Goal: Task Accomplishment & Management: Use online tool/utility

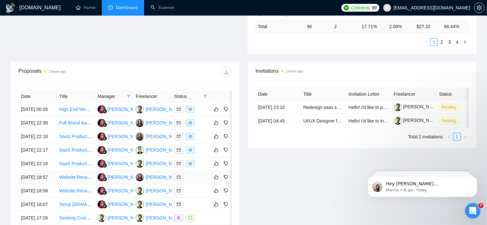
scroll to position [352, 0]
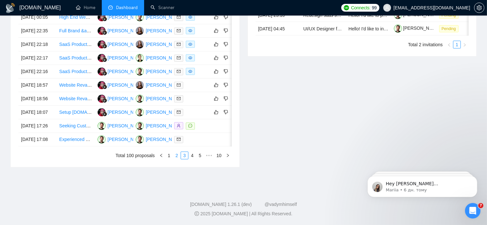
click at [176, 156] on link "2" at bounding box center [176, 155] width 7 height 7
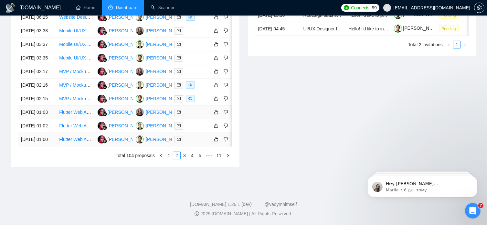
scroll to position [344, 0]
click at [169, 159] on link "1" at bounding box center [168, 155] width 7 height 7
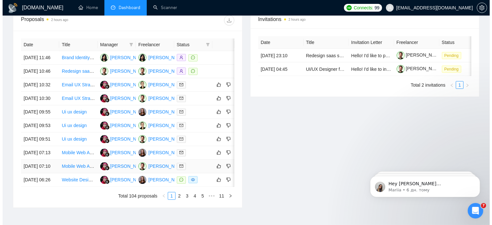
scroll to position [244, 0]
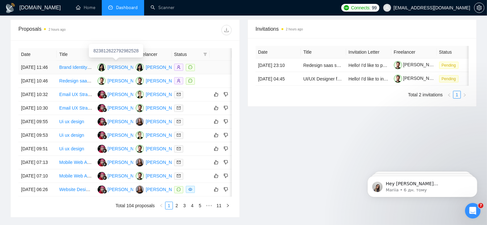
click at [131, 64] on div "[PERSON_NAME]" at bounding box center [126, 67] width 37 height 7
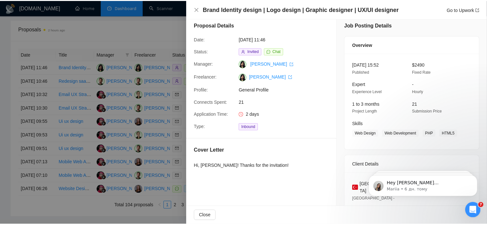
scroll to position [0, 0]
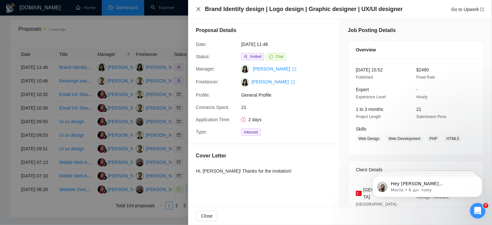
click at [200, 7] on icon "close" at bounding box center [199, 9] width 4 height 4
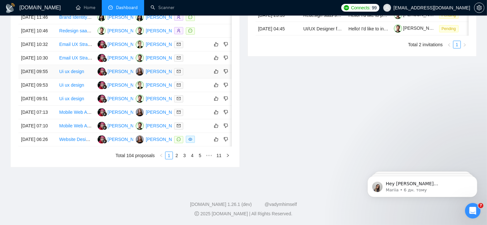
scroll to position [348, 0]
click at [178, 159] on link "2" at bounding box center [176, 155] width 7 height 7
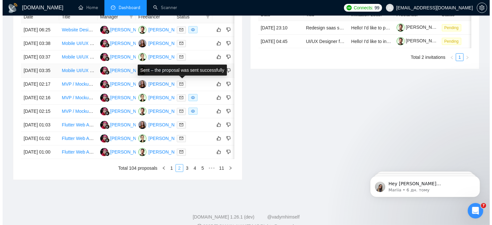
scroll to position [352, 0]
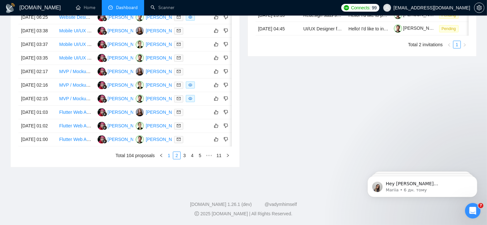
click at [169, 154] on link "1" at bounding box center [168, 155] width 7 height 7
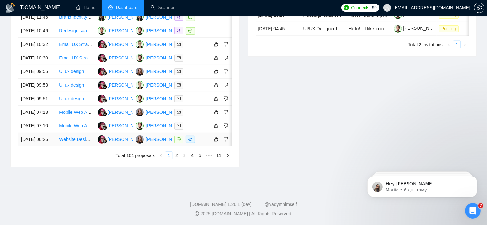
click at [81, 137] on link "Website Designer for [DOMAIN_NAME] and [DOMAIN_NAME] Projects" at bounding box center [131, 139] width 144 height 5
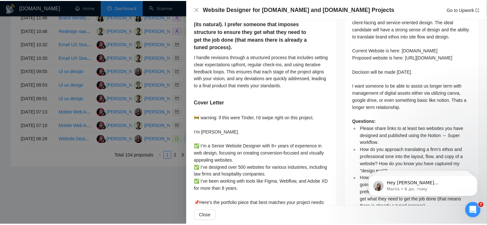
scroll to position [328, 0]
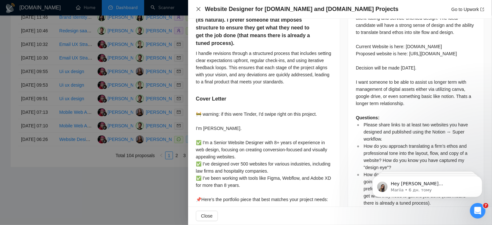
click at [196, 9] on icon "close" at bounding box center [198, 8] width 5 height 5
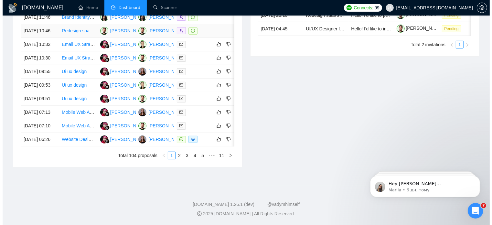
scroll to position [324, 0]
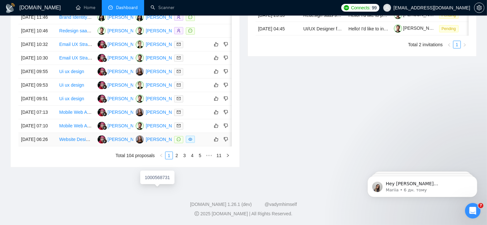
click at [155, 143] on div "[PERSON_NAME]" at bounding box center [164, 139] width 37 height 7
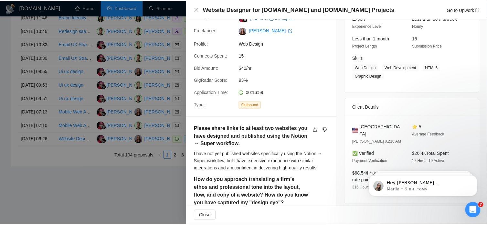
scroll to position [0, 0]
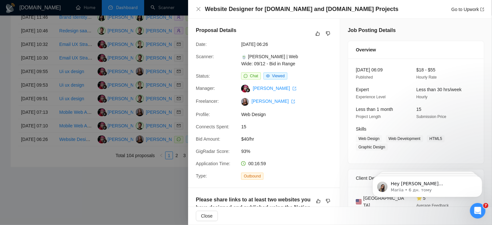
click at [149, 207] on div at bounding box center [246, 112] width 492 height 225
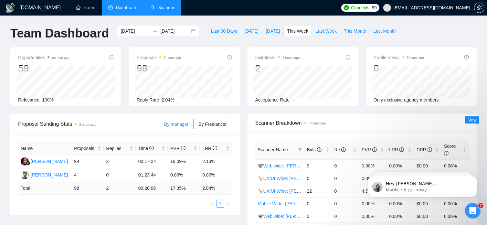
click at [168, 9] on link "Scanner" at bounding box center [163, 7] width 24 height 5
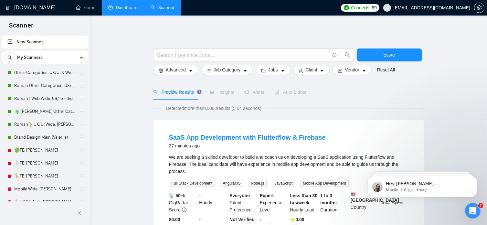
click at [129, 8] on link "Dashboard" at bounding box center [122, 7] width 29 height 5
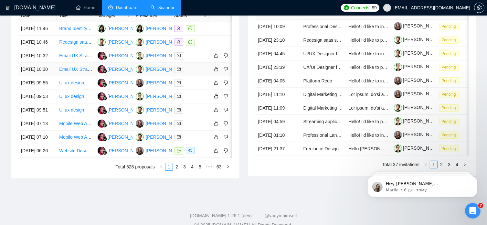
scroll to position [313, 0]
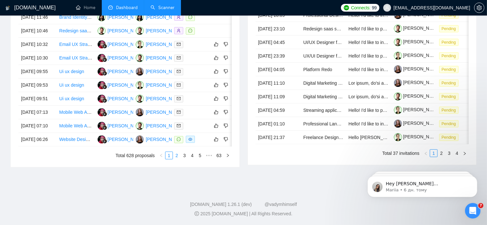
click at [176, 159] on link "2" at bounding box center [176, 155] width 7 height 7
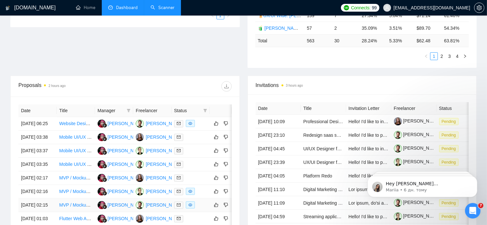
scroll to position [189, 0]
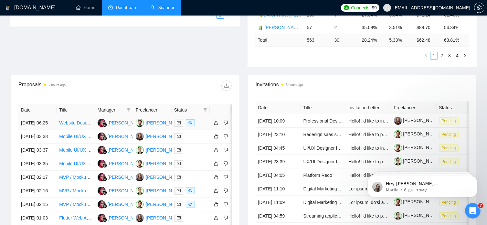
click at [91, 120] on link "Website Designer for [DOMAIN_NAME] and [DOMAIN_NAME] Projects" at bounding box center [131, 122] width 144 height 5
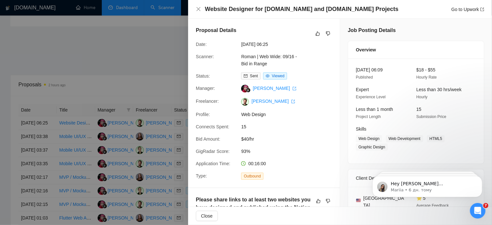
click at [164, 9] on div at bounding box center [246, 112] width 492 height 225
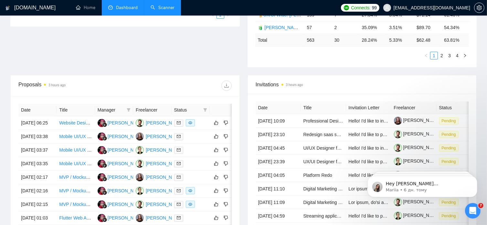
click at [164, 9] on link "Scanner" at bounding box center [163, 7] width 24 height 5
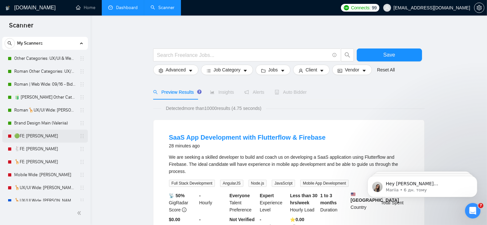
scroll to position [25, 0]
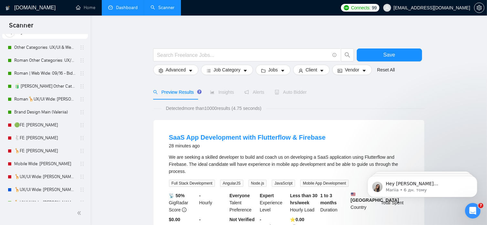
click at [131, 7] on link "Dashboard" at bounding box center [122, 7] width 29 height 5
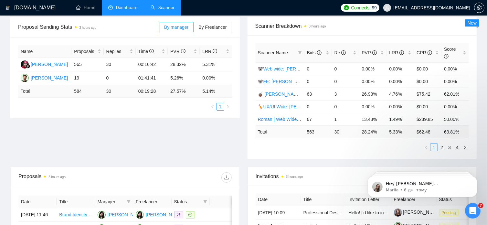
scroll to position [103, 0]
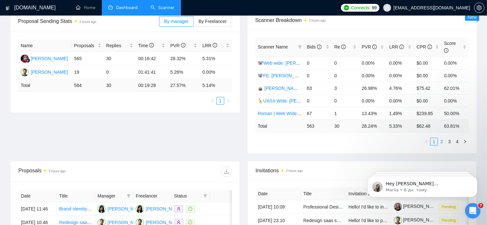
click at [442, 138] on link "2" at bounding box center [441, 141] width 7 height 7
click at [450, 138] on link "3" at bounding box center [449, 141] width 7 height 7
click at [458, 138] on link "4" at bounding box center [457, 141] width 7 height 7
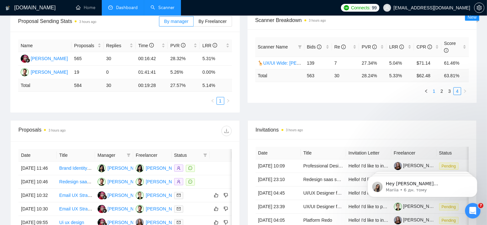
click at [435, 88] on link "1" at bounding box center [434, 91] width 7 height 7
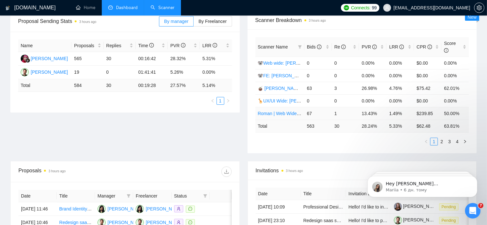
click at [276, 111] on link "Roman | Web Wide: 09/16 - Bid in Range" at bounding box center [299, 113] width 83 height 5
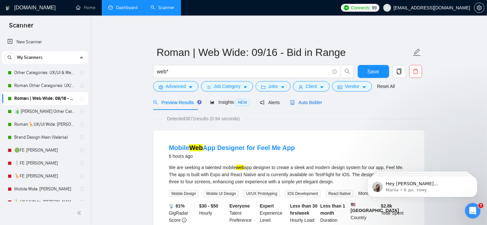
click at [309, 101] on span "Auto Bidder" at bounding box center [306, 102] width 32 height 5
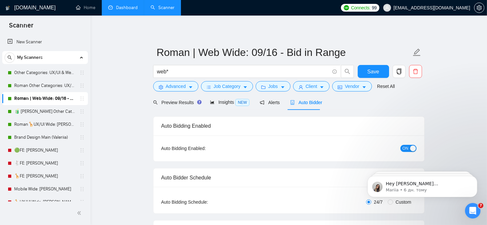
radio input "false"
radio input "true"
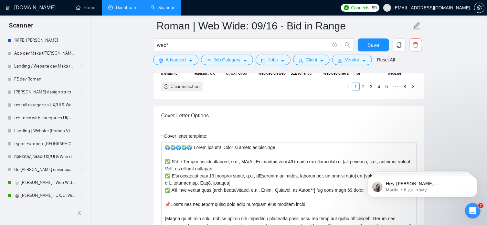
scroll to position [304, 0]
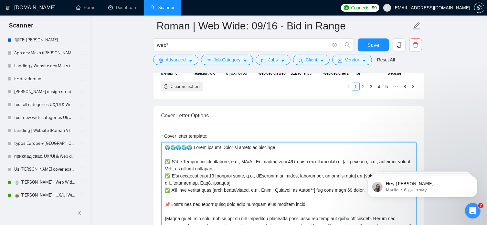
click at [166, 142] on textarea "Cover letter template:" at bounding box center [288, 214] width 255 height 145
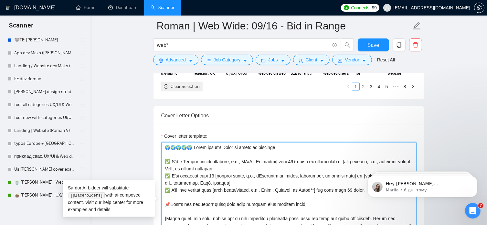
drag, startPoint x: 187, startPoint y: 136, endPoint x: 167, endPoint y: 136, distance: 20.0
click at [167, 142] on textarea "Cover letter template:" at bounding box center [288, 214] width 255 height 145
paste textarea "[use the client's country emoji] Hi! :earth_africa: Ready to jump into the call…"
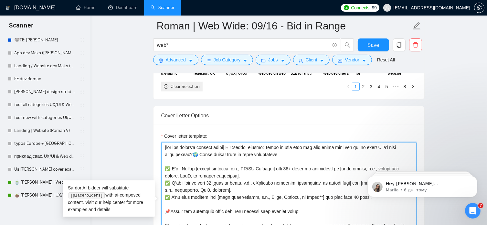
drag, startPoint x: 194, startPoint y: 144, endPoint x: 190, endPoint y: 144, distance: 3.6
click at [190, 144] on textarea "Cover letter template:" at bounding box center [288, 214] width 255 height 145
drag, startPoint x: 260, startPoint y: 137, endPoint x: 234, endPoint y: 139, distance: 26.0
click at [234, 142] on textarea "Cover letter template:" at bounding box center [288, 214] width 255 height 145
paste textarea "🌍"
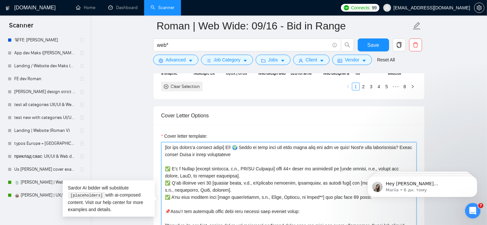
drag, startPoint x: 250, startPoint y: 144, endPoint x: 165, endPoint y: 146, distance: 85.7
click at [165, 146] on textarea "Cover letter template:" at bounding box center [288, 214] width 255 height 145
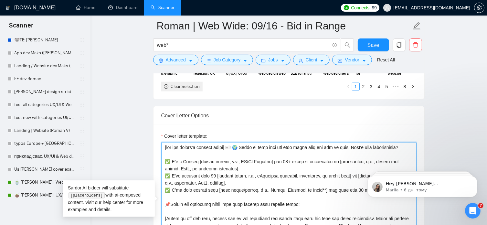
drag, startPoint x: 403, startPoint y: 135, endPoint x: 350, endPoint y: 138, distance: 52.5
click at [350, 142] on textarea "Cover letter template:" at bounding box center [288, 214] width 255 height 145
paste textarea "𝗪𝗵𝗮𝘁'𝘀 𝘆𝗼𝘂𝗿 𝗮𝘃𝗮𝗶𝗹𝗮𝗯𝗶𝗹𝗶𝘁𝘆"
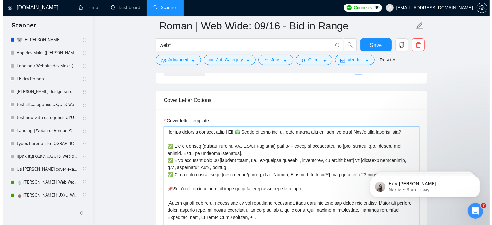
scroll to position [812, 0]
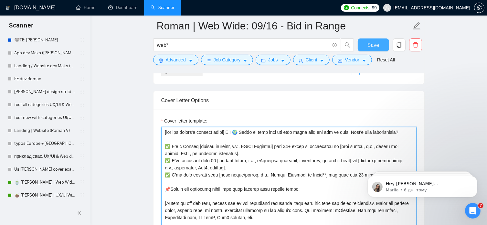
type textarea "[lor ips dolors'a consect adipi] El! 🌍 Seddo ei temp inci utl etdo magna aliq e…"
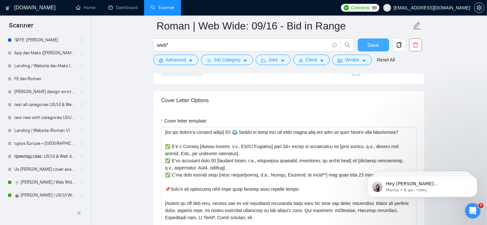
click at [371, 46] on span "Save" at bounding box center [373, 45] width 12 height 8
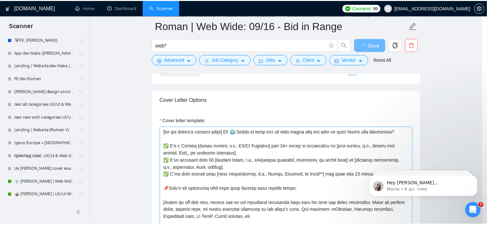
scroll to position [104, 0]
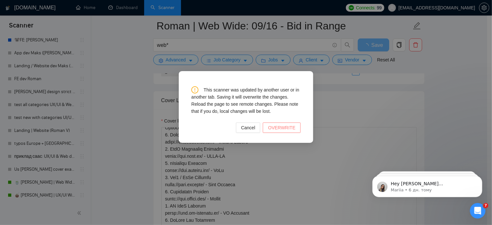
click at [290, 130] on span "OVERWRITE" at bounding box center [281, 127] width 27 height 7
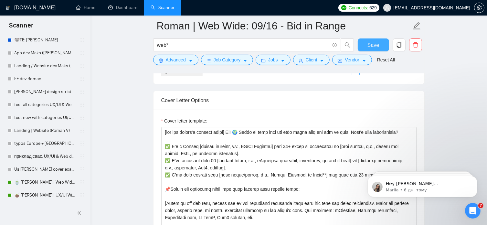
click at [375, 46] on span "Save" at bounding box center [373, 45] width 12 height 8
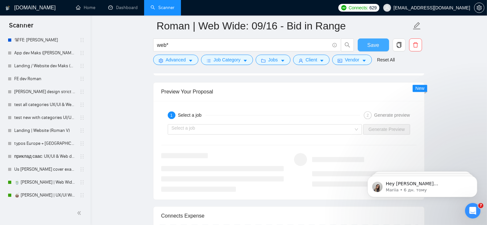
scroll to position [1351, 0]
click at [352, 124] on input "search" at bounding box center [263, 129] width 182 height 10
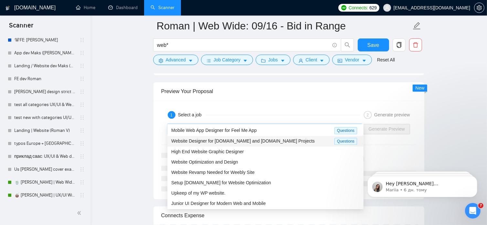
click at [235, 141] on span "Website Designer for [DOMAIN_NAME] and [DOMAIN_NAME] Projects" at bounding box center [243, 140] width 144 height 5
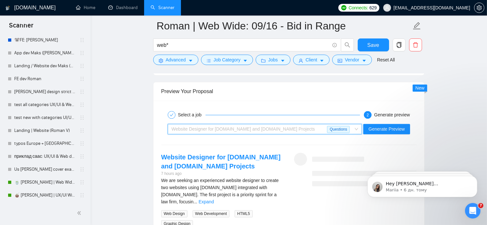
click at [276, 126] on span "Website Designer for [DOMAIN_NAME] and [DOMAIN_NAME] Projects" at bounding box center [244, 128] width 144 height 5
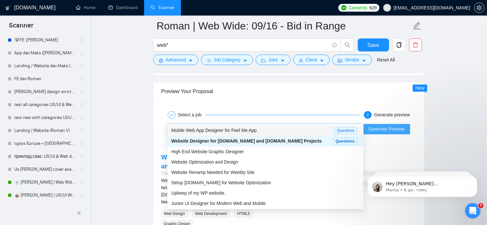
click at [392, 125] on span "Generate Preview" at bounding box center [386, 128] width 36 height 7
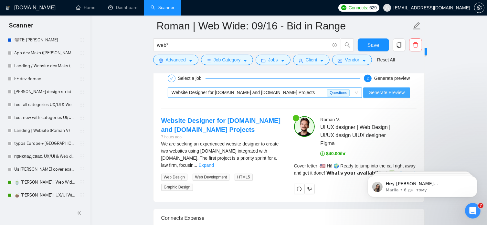
scroll to position [1388, 0]
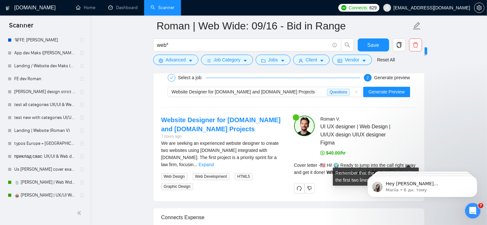
click at [408, 170] on link "Expand" at bounding box center [407, 172] width 15 height 5
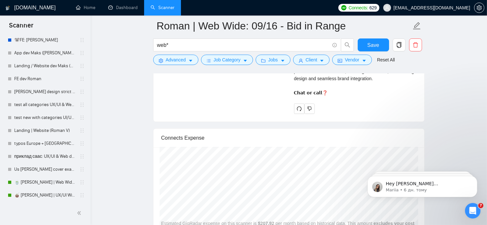
scroll to position [1785, 0]
click at [378, 45] on span "Save" at bounding box center [373, 45] width 12 height 8
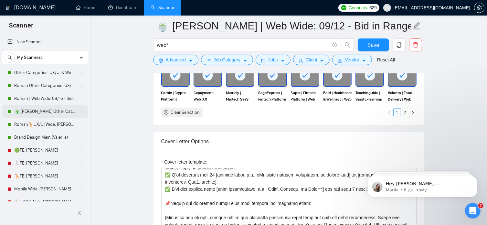
scroll to position [760, 0]
click at [42, 86] on link "Roman Other Categories: UX/UI & Web design copy [PERSON_NAME]" at bounding box center [44, 85] width 61 height 13
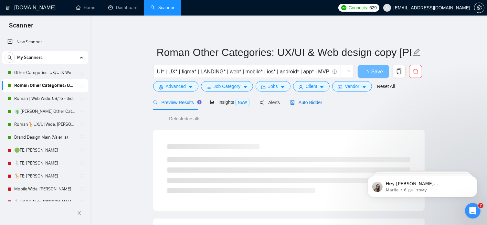
click at [305, 104] on span "Auto Bidder" at bounding box center [306, 102] width 32 height 5
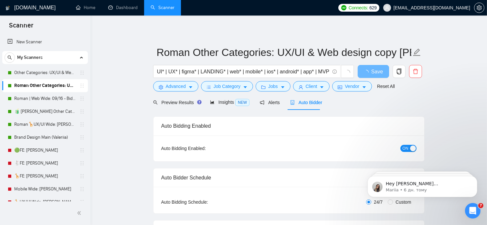
radio input "false"
radio input "true"
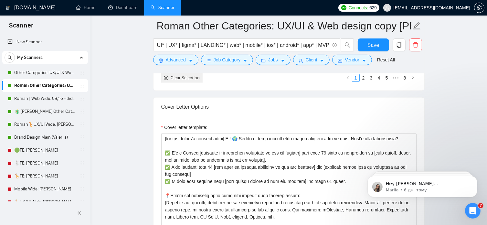
scroll to position [816, 0]
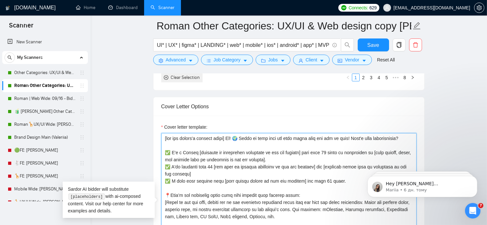
drag, startPoint x: 332, startPoint y: 180, endPoint x: 163, endPoint y: 139, distance: 174.3
click at [163, 139] on textarea "Cover letter template:" at bounding box center [288, 205] width 255 height 145
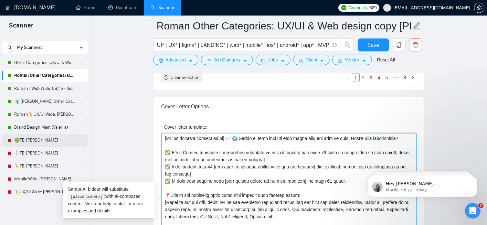
scroll to position [10, 0]
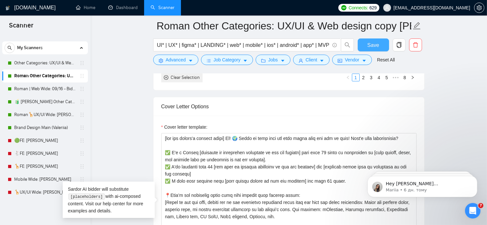
click at [367, 43] on button "Save" at bounding box center [373, 44] width 31 height 13
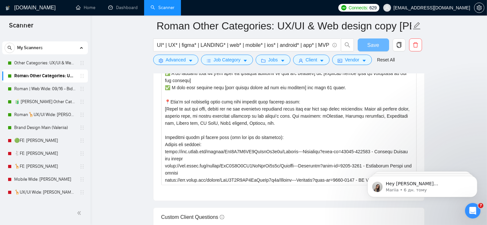
click at [49, 77] on link "Roman Other Categories: UX/UI & Web design copy [PERSON_NAME]" at bounding box center [44, 75] width 61 height 13
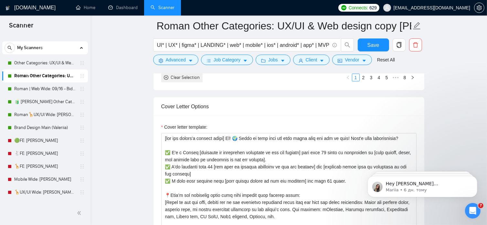
scroll to position [809, 0]
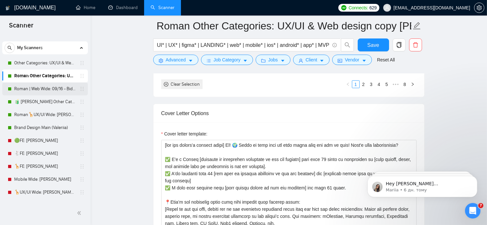
click at [35, 88] on link "Roman | Web Wide: 09/16 - Bid in Range" at bounding box center [44, 88] width 61 height 13
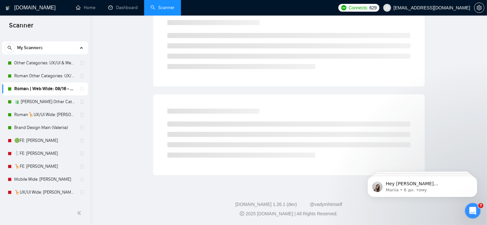
scroll to position [11, 0]
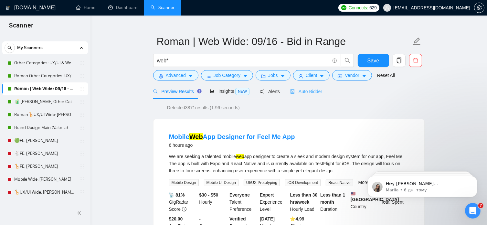
click at [305, 87] on div "Auto Bidder" at bounding box center [306, 91] width 32 height 15
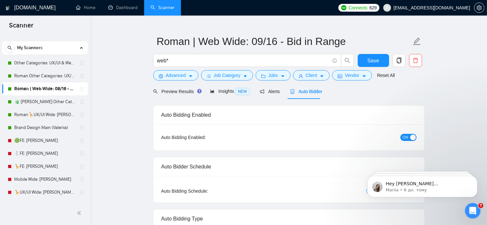
radio input "false"
radio input "true"
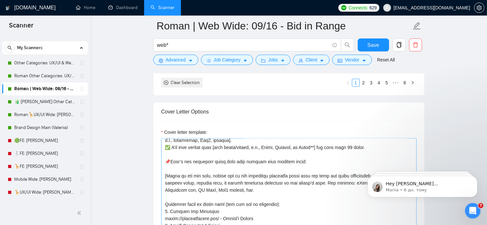
scroll to position [39, 0]
click at [375, 41] on span "Save" at bounding box center [373, 45] width 12 height 8
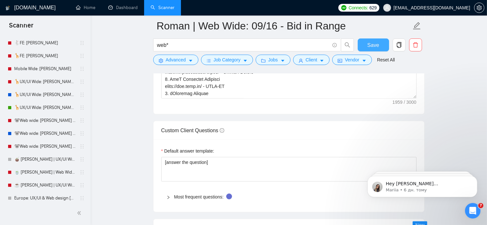
scroll to position [120, 0]
click at [45, 107] on link "🦒UX/UI Wide: [PERSON_NAME] 03/07 quest" at bounding box center [44, 107] width 61 height 13
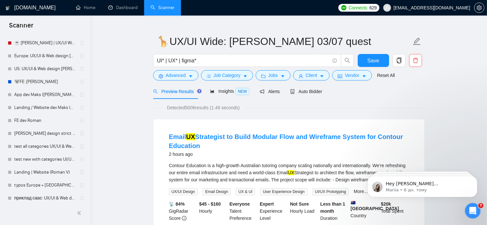
scroll to position [304, 0]
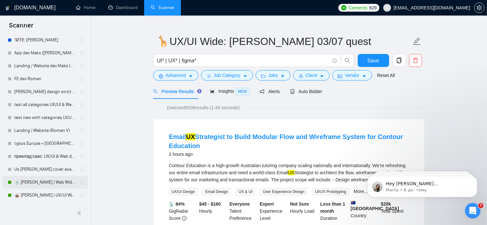
click at [47, 185] on link "🍵 [PERSON_NAME] | Web Wide: 09/12 - Bid in Range" at bounding box center [44, 182] width 61 height 13
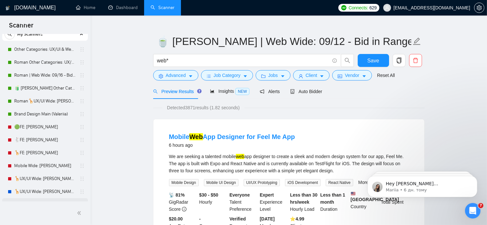
scroll to position [22, 0]
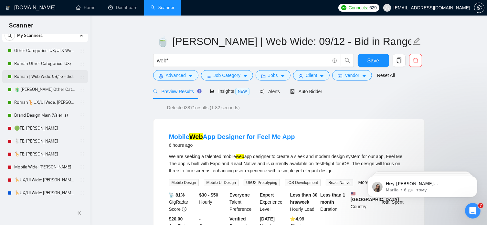
click at [55, 77] on link "Roman | Web Wide: 09/16 - Bid in Range" at bounding box center [44, 76] width 61 height 13
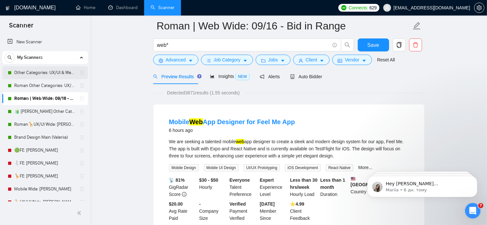
click at [59, 70] on link "Other Categories: UX/UI & Web design [PERSON_NAME]" at bounding box center [44, 72] width 61 height 13
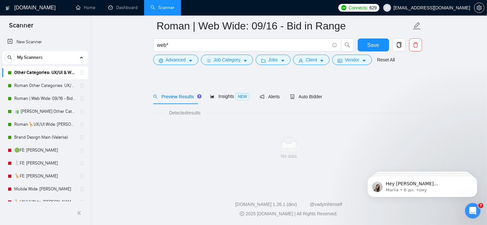
scroll to position [11, 0]
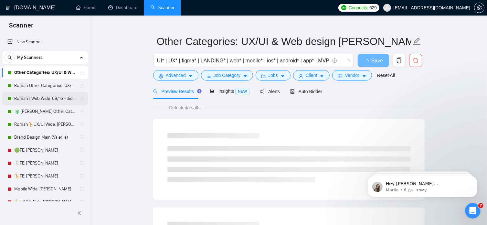
click at [46, 100] on link "Roman | Web Wide: 09/16 - Bid in Range" at bounding box center [44, 98] width 61 height 13
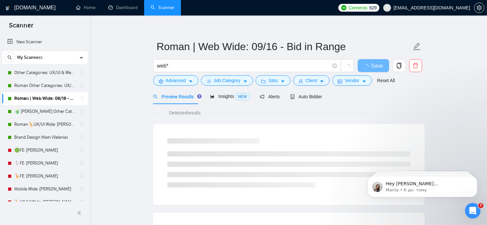
scroll to position [11, 0]
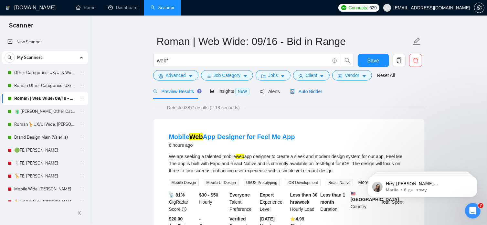
click at [311, 89] on span "Auto Bidder" at bounding box center [306, 91] width 32 height 5
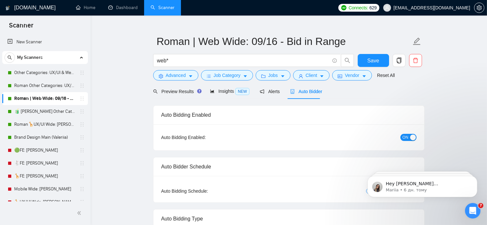
radio input "false"
radio input "true"
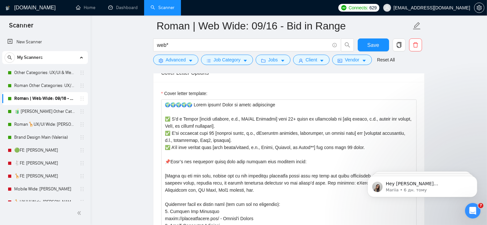
scroll to position [837, 0]
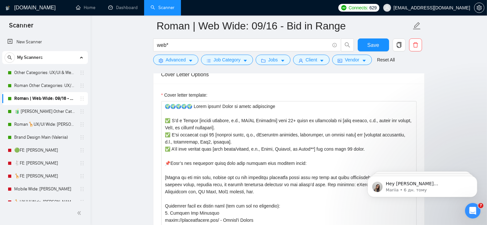
click at [311, 91] on div "Cover letter template:" at bounding box center [288, 96] width 255 height 10
